Goal: Find specific page/section: Find specific page/section

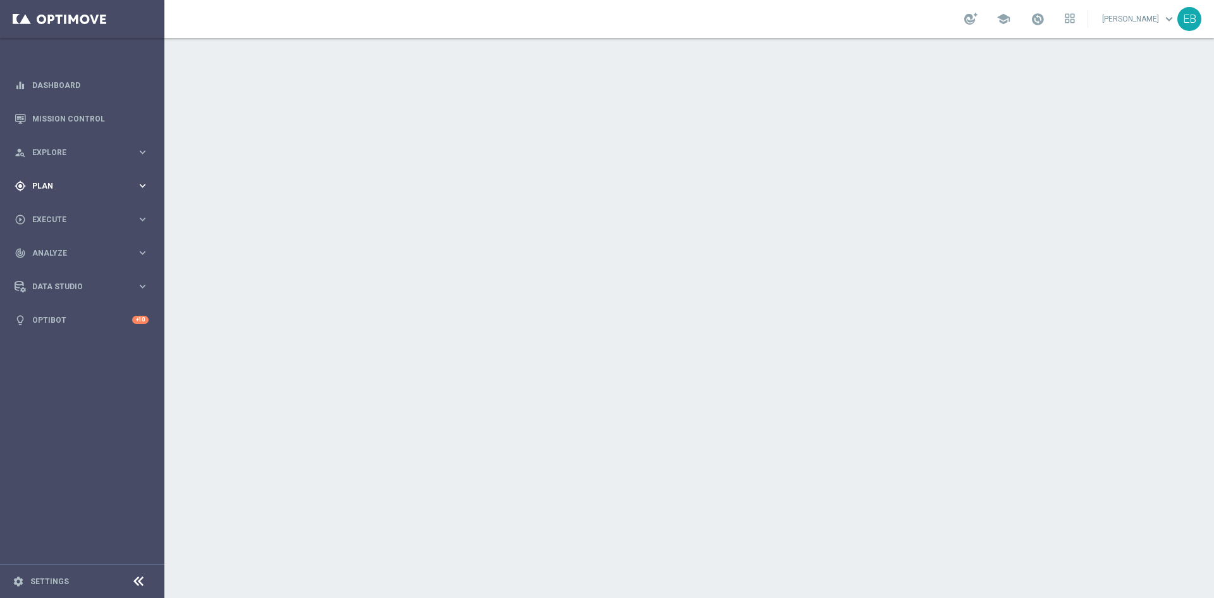
click at [42, 178] on div "gps_fixed Plan keyboard_arrow_right" at bounding box center [81, 186] width 163 height 34
click at [60, 248] on span "Templates" at bounding box center [79, 250] width 90 height 8
click at [66, 267] on link "Optimail" at bounding box center [85, 269] width 92 height 10
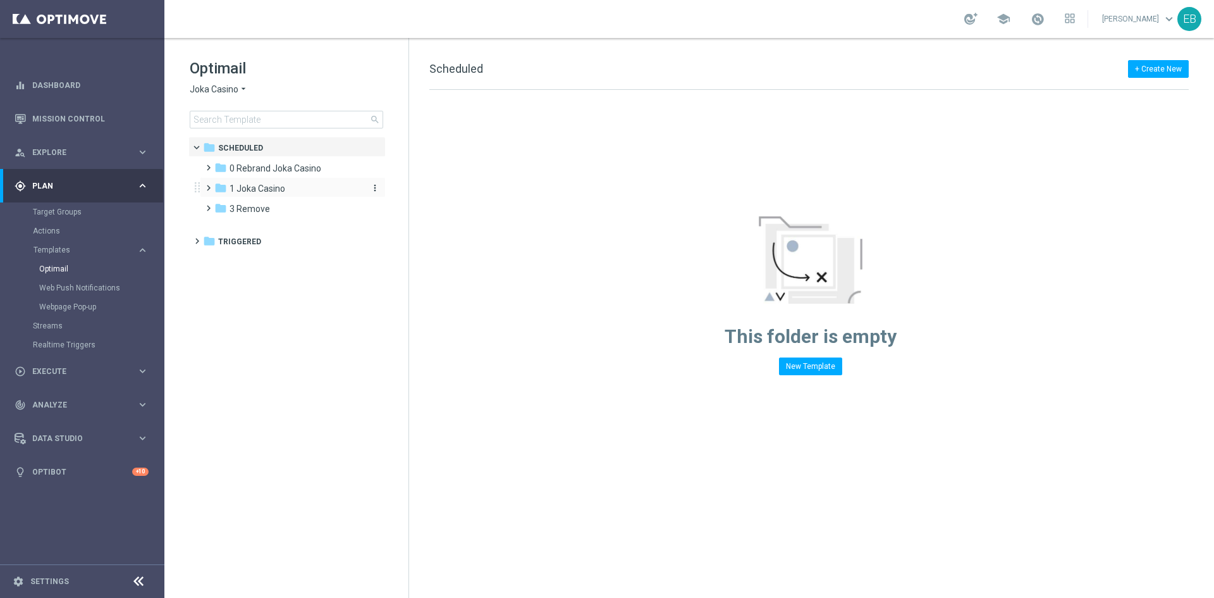
click at [274, 185] on span "1 Joka Casino" at bounding box center [258, 188] width 56 height 11
click at [307, 233] on div "folder 2- Extra Send" at bounding box center [294, 229] width 135 height 15
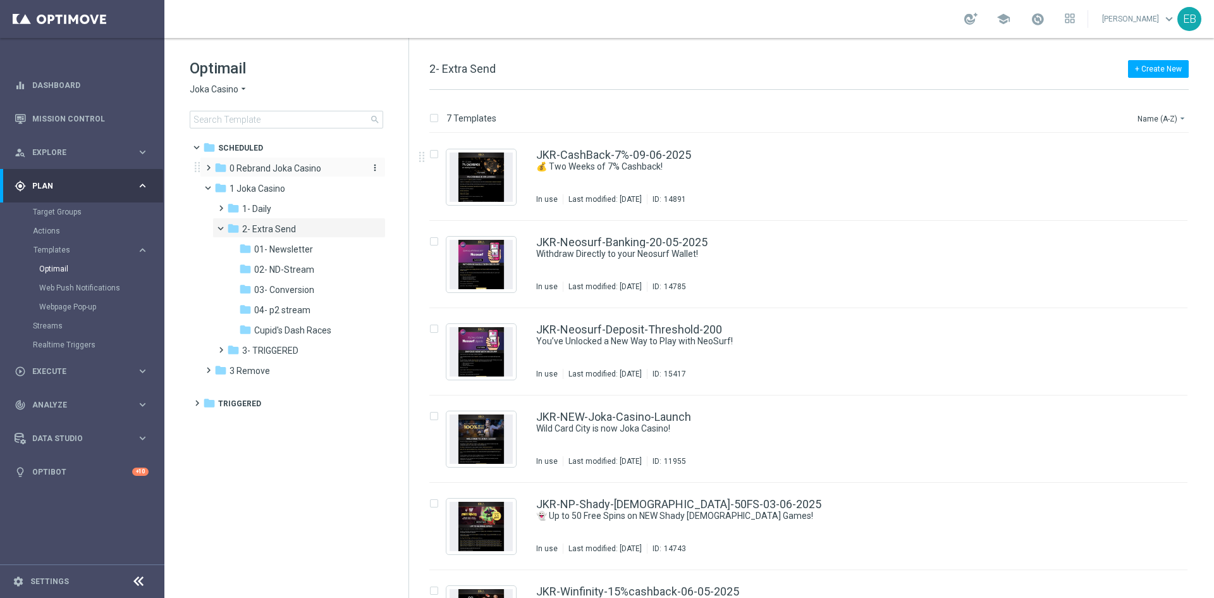
click at [283, 174] on div "folder 0 Rebrand Joka Casino" at bounding box center [286, 168] width 145 height 15
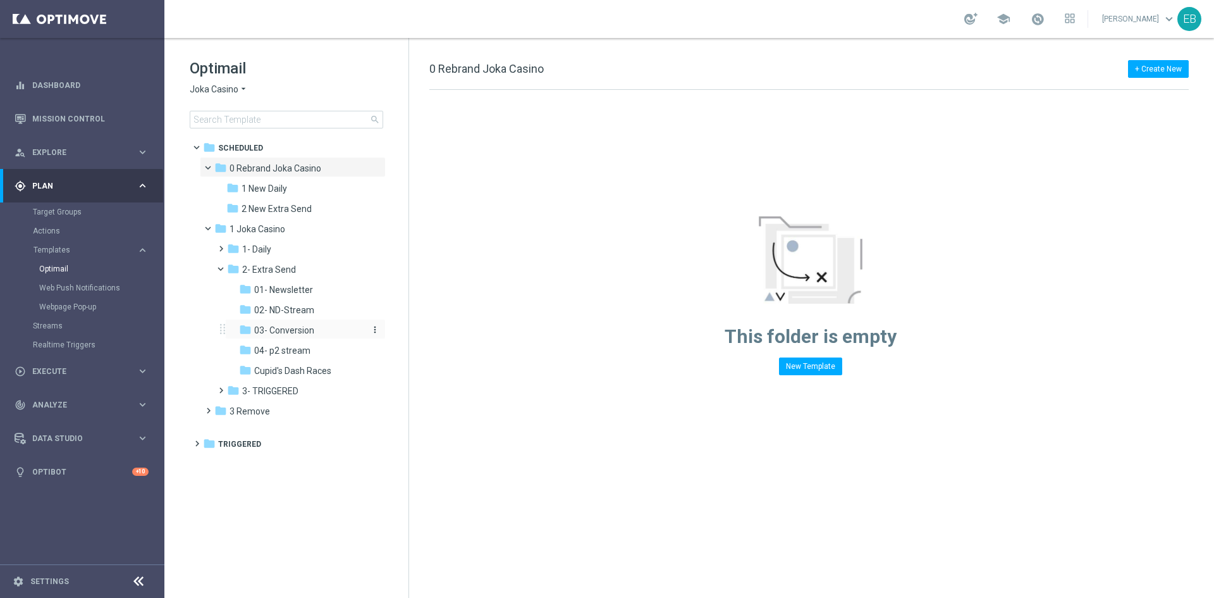
click at [336, 328] on div "folder 03- Conversion" at bounding box center [301, 330] width 125 height 15
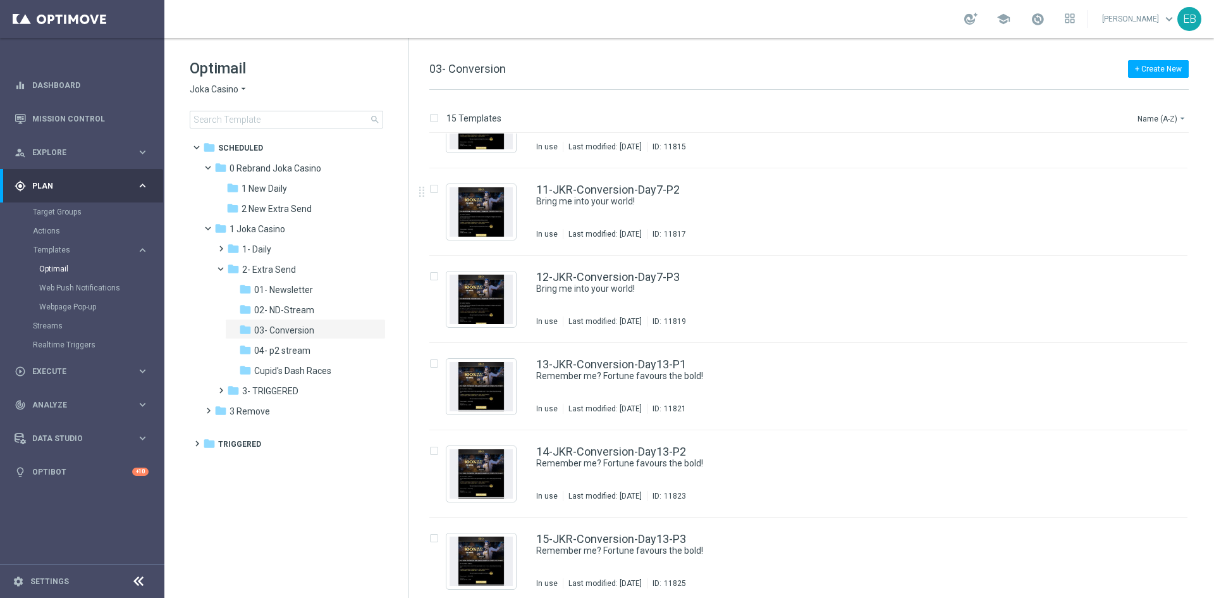
scroll to position [845, 0]
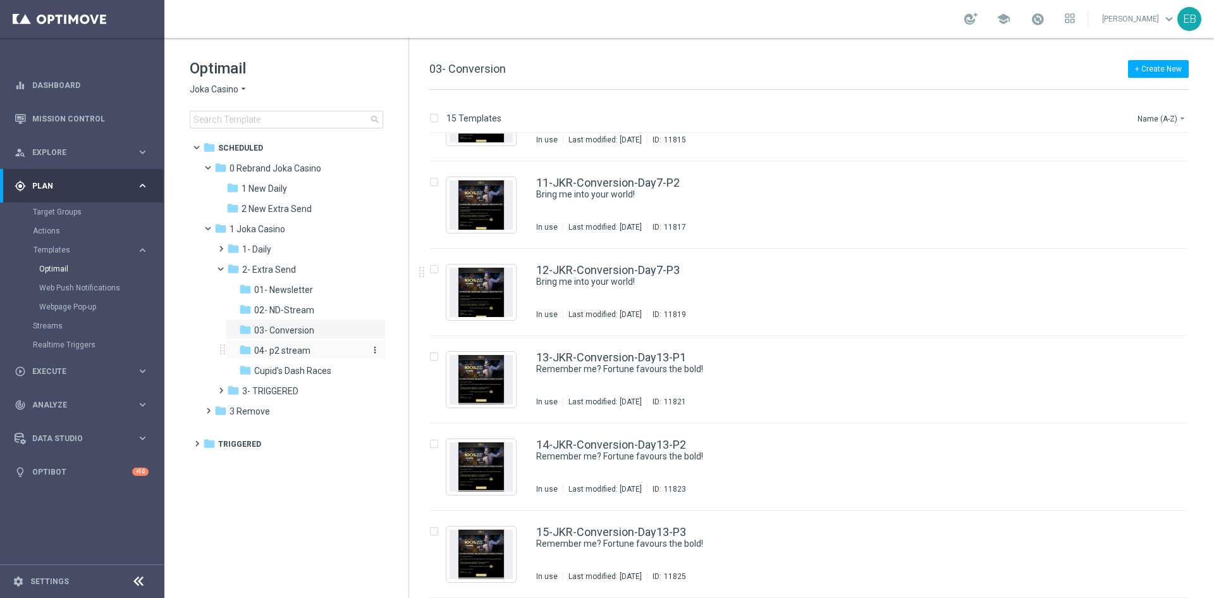
click at [304, 348] on span "04- p2 stream" at bounding box center [282, 350] width 56 height 11
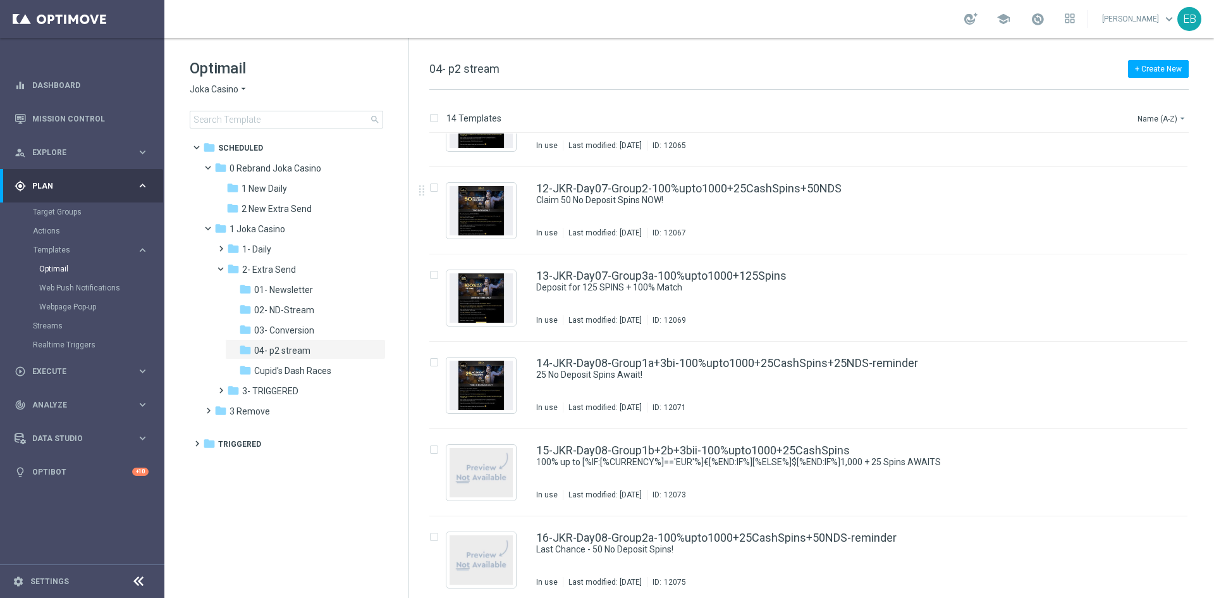
scroll to position [758, 0]
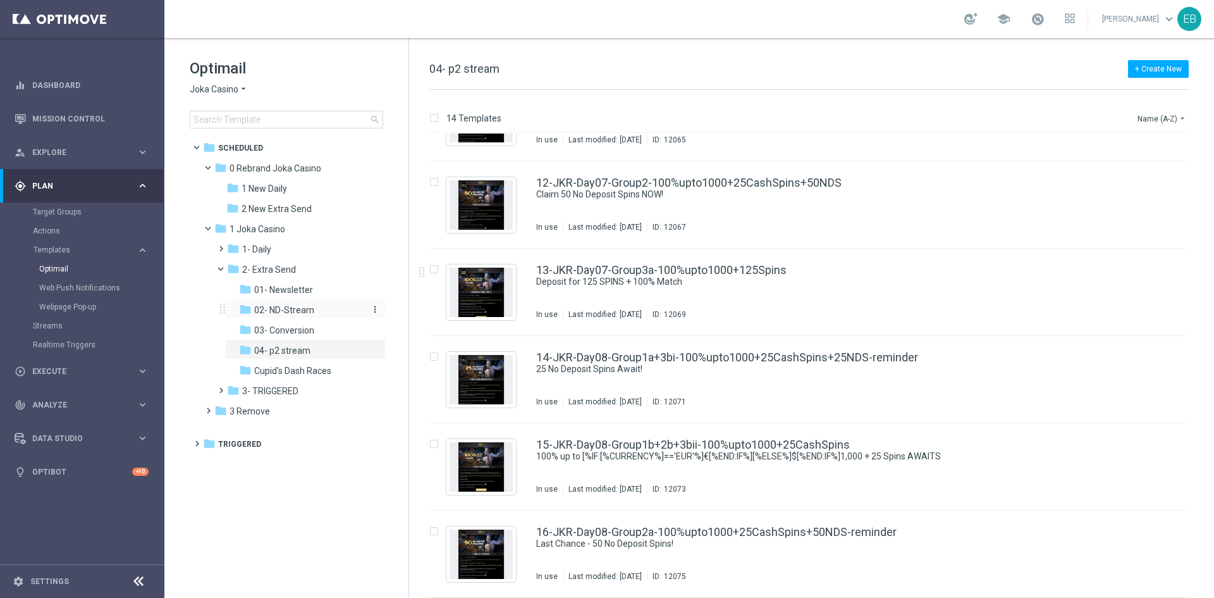
click at [317, 306] on div "folder 02- ND-Stream" at bounding box center [301, 310] width 125 height 15
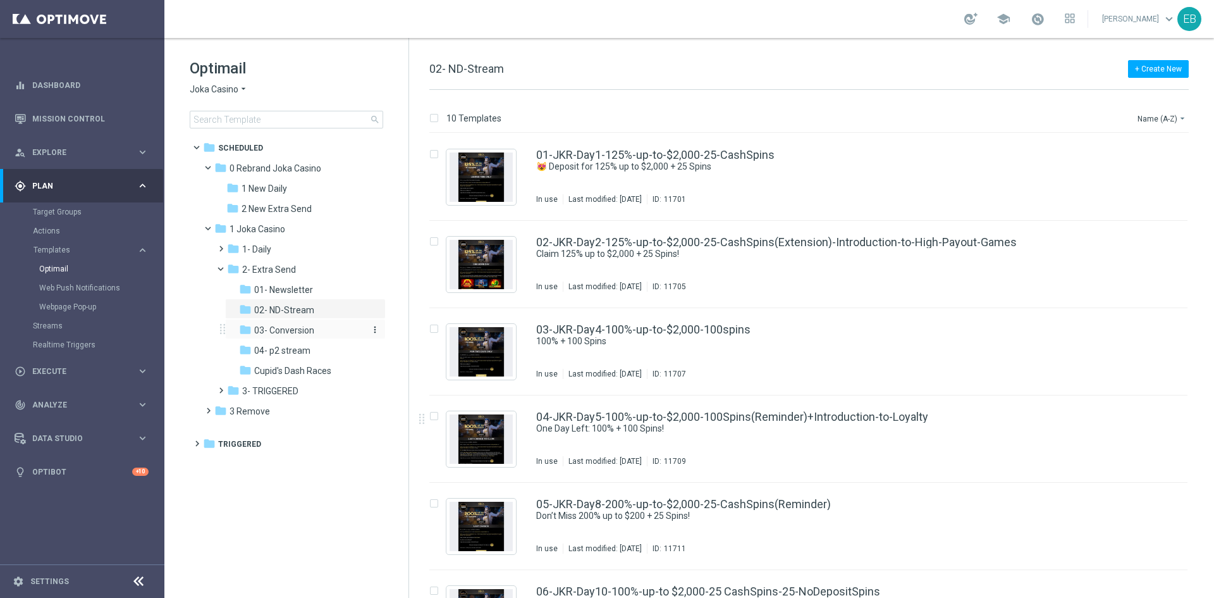
click at [316, 330] on div "folder 03- Conversion" at bounding box center [301, 330] width 125 height 15
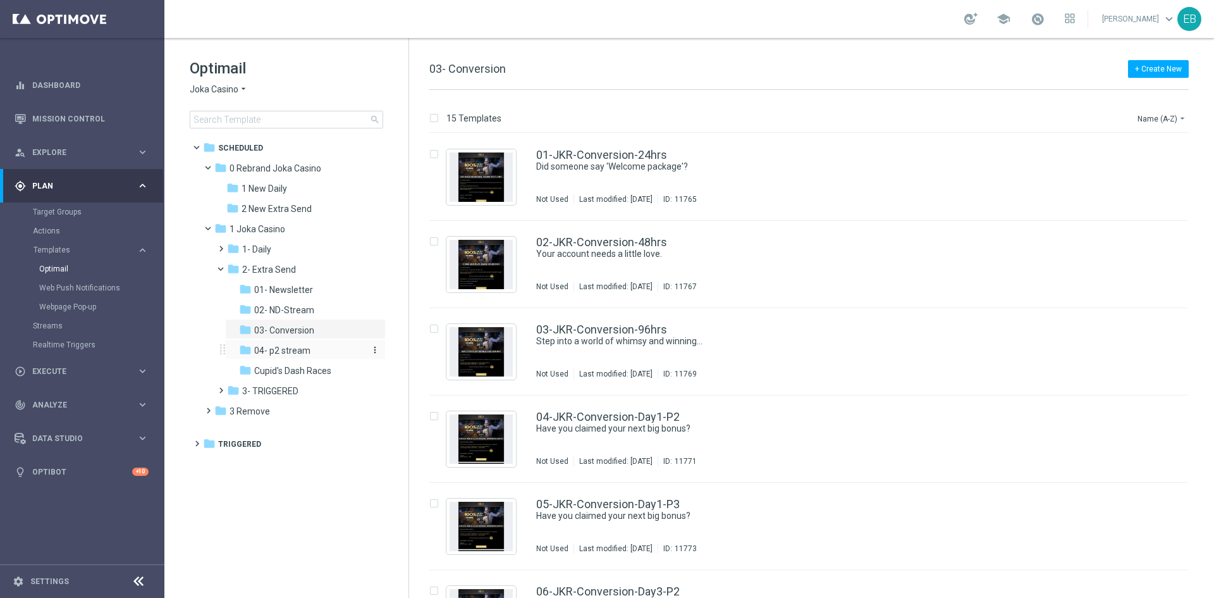
click at [331, 352] on div "folder 04- p2 stream" at bounding box center [301, 350] width 125 height 15
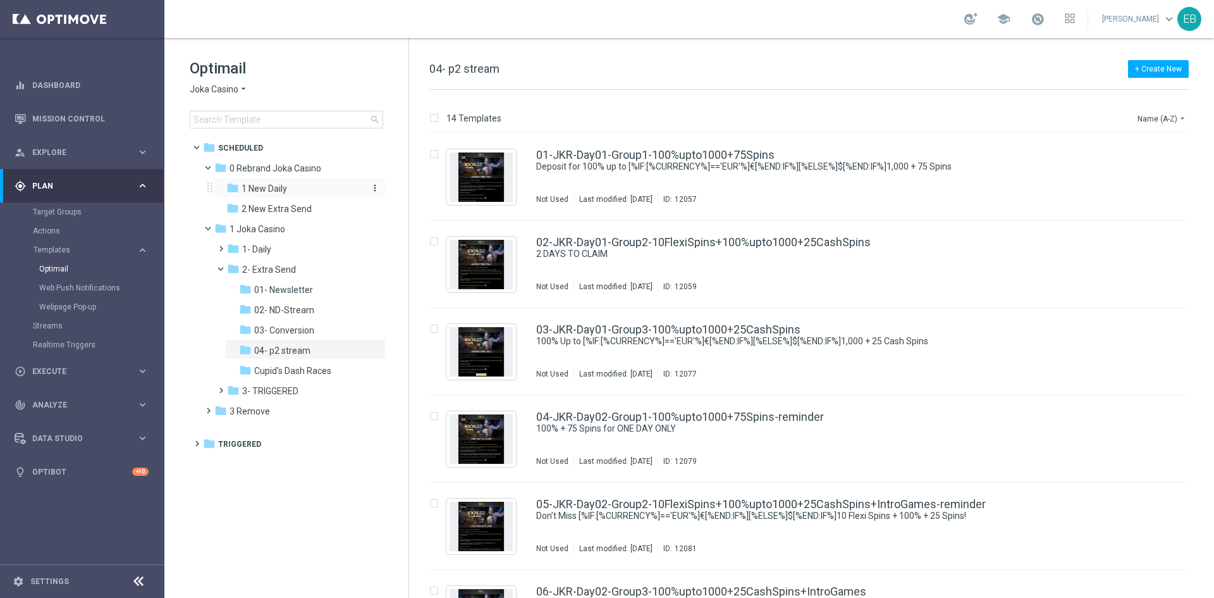
click at [266, 185] on span "1 New Daily" at bounding box center [265, 188] width 46 height 11
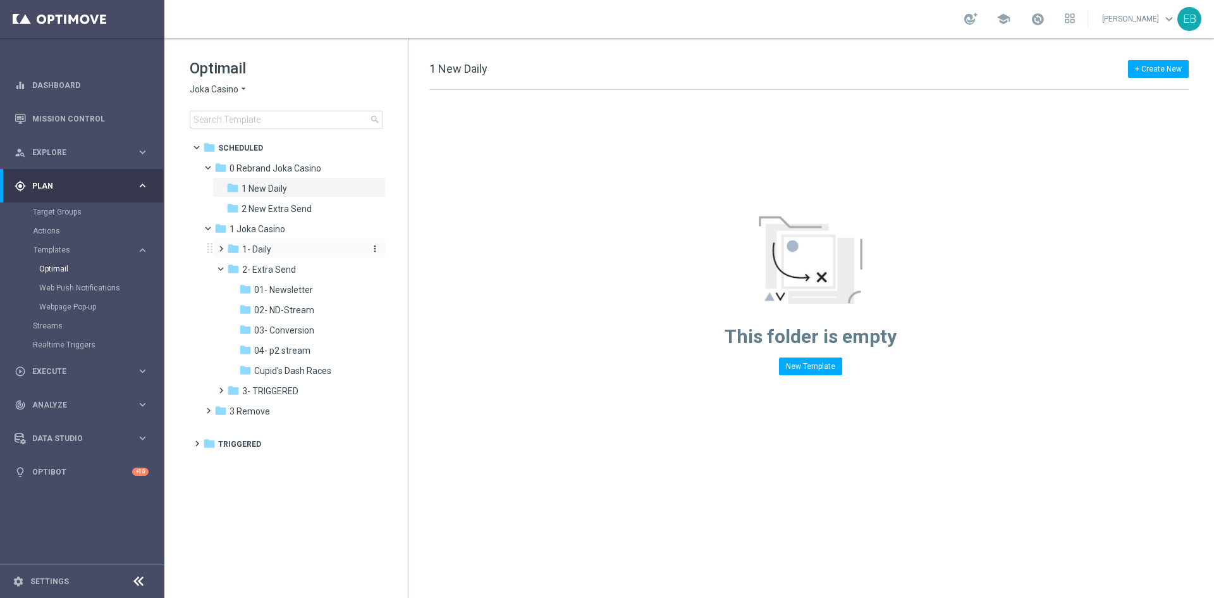
click at [304, 250] on div "folder 1- Daily" at bounding box center [294, 249] width 135 height 15
